Goal: Check status: Check status

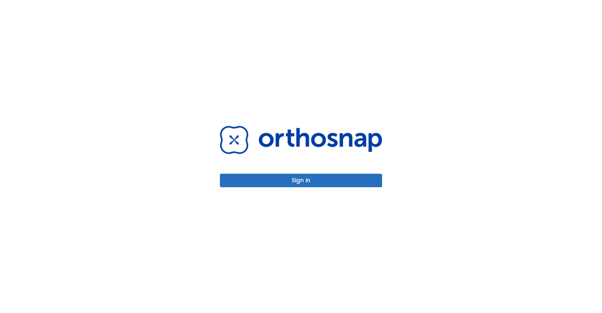
click at [287, 178] on button "Sign in" at bounding box center [301, 181] width 162 height 14
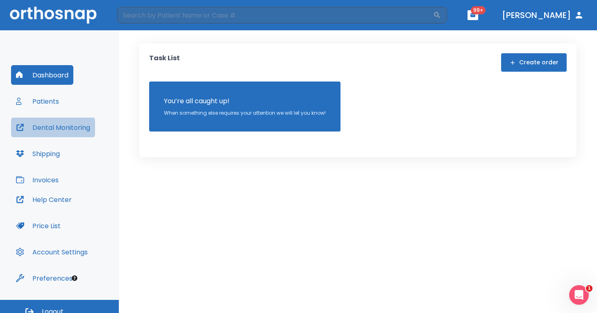
click at [63, 128] on button "Dental Monitoring" at bounding box center [53, 128] width 84 height 20
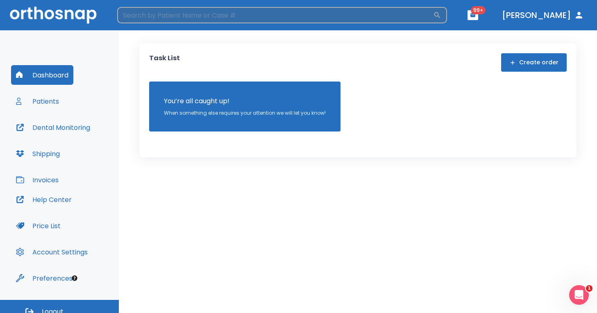
click at [174, 14] on input "search" at bounding box center [275, 15] width 316 height 16
type input "[PERSON_NAME]"
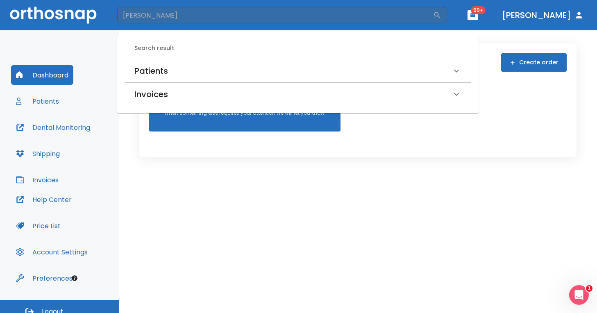
click at [157, 70] on h6 "Patients" at bounding box center [151, 70] width 34 height 13
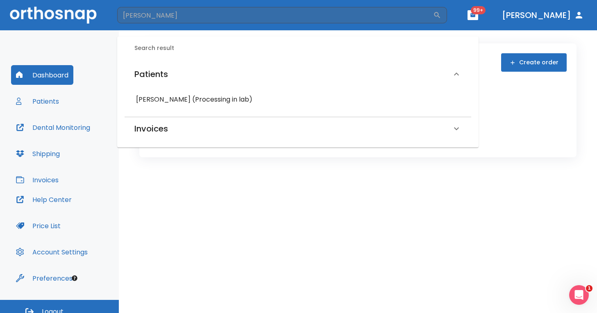
click at [159, 99] on h6 "[PERSON_NAME] (Processing in lab)" at bounding box center [298, 99] width 324 height 11
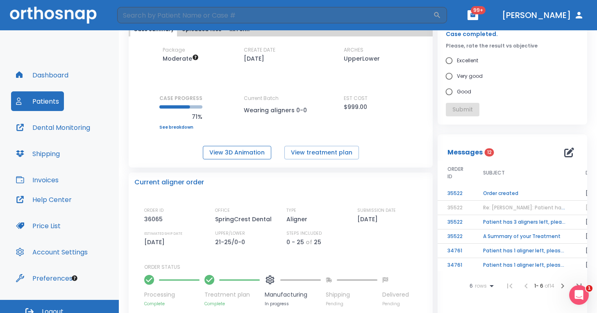
scroll to position [50, 0]
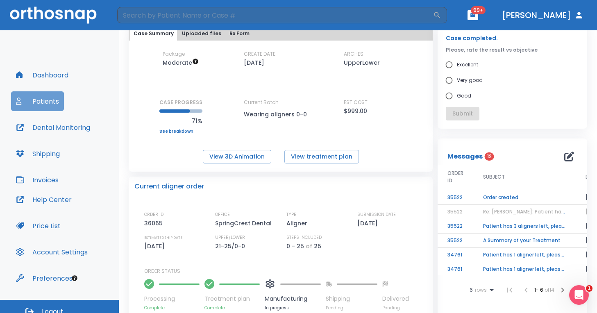
click at [55, 102] on button "Patients" at bounding box center [37, 101] width 53 height 20
